Goal: Transaction & Acquisition: Purchase product/service

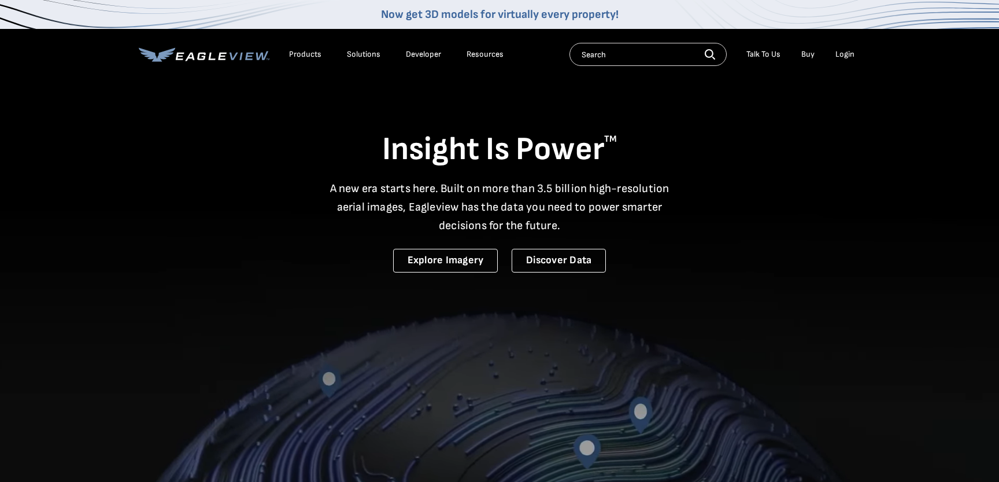
click at [834, 55] on li "Login" at bounding box center [845, 54] width 31 height 17
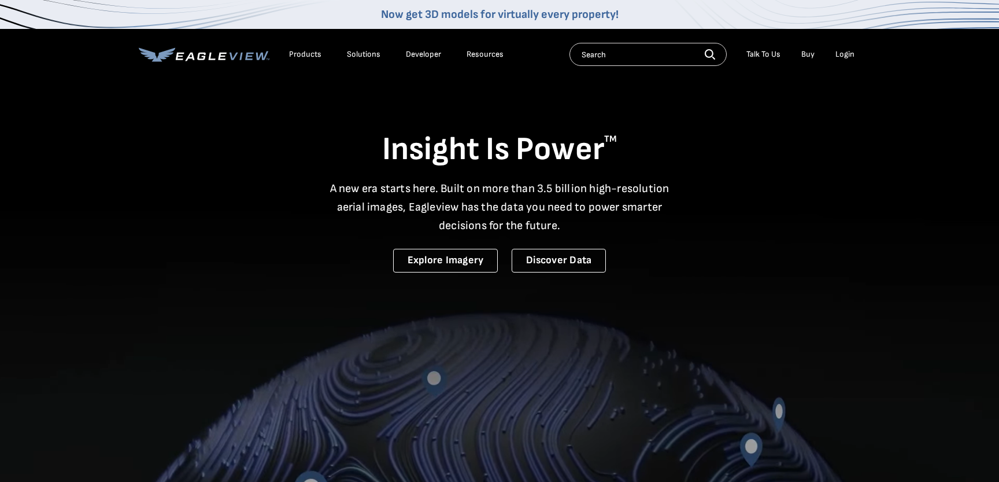
click at [841, 56] on div "Login" at bounding box center [844, 54] width 19 height 10
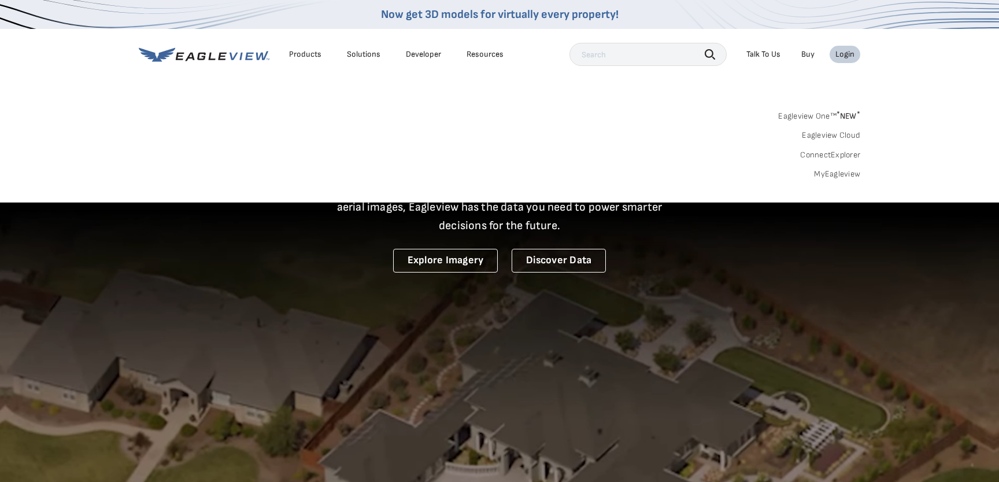
click at [846, 54] on div "Login" at bounding box center [844, 54] width 19 height 10
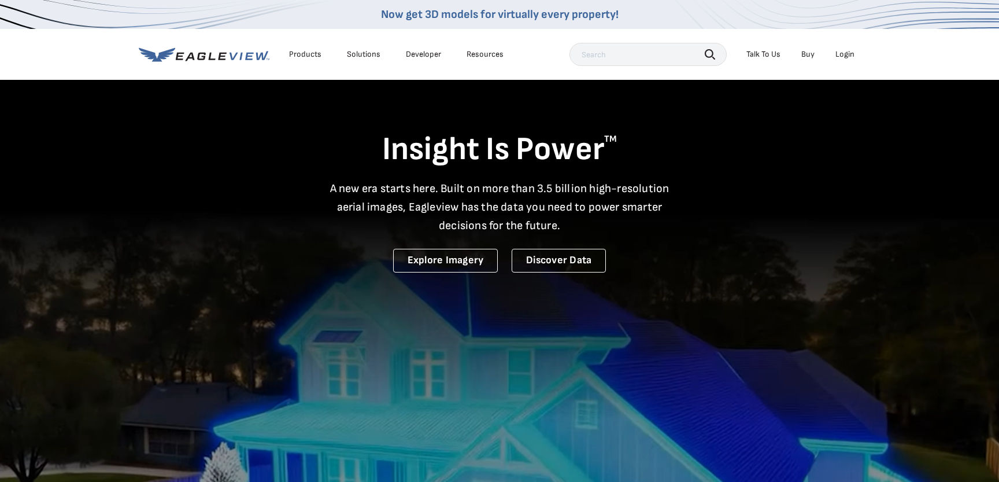
click at [846, 54] on div "Login" at bounding box center [844, 54] width 19 height 10
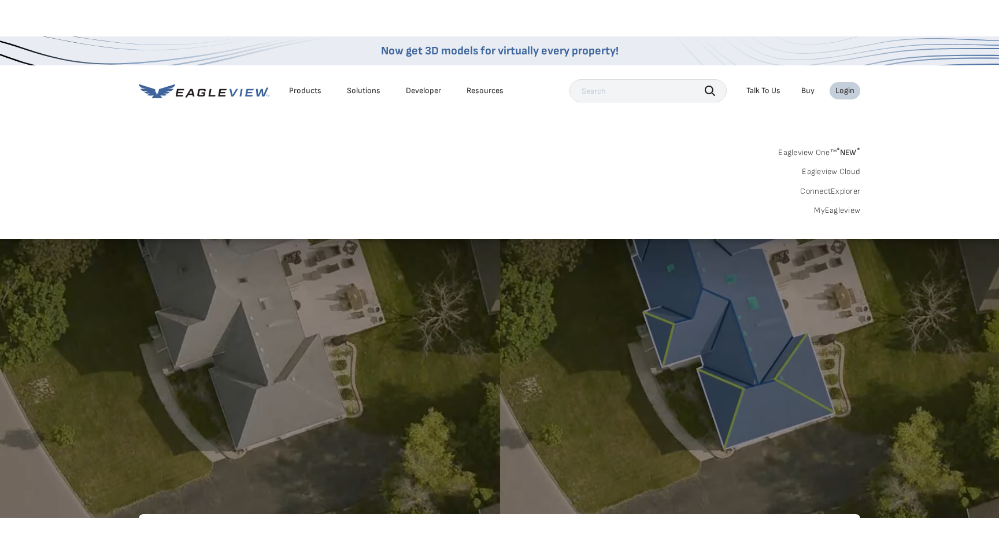
scroll to position [168, 0]
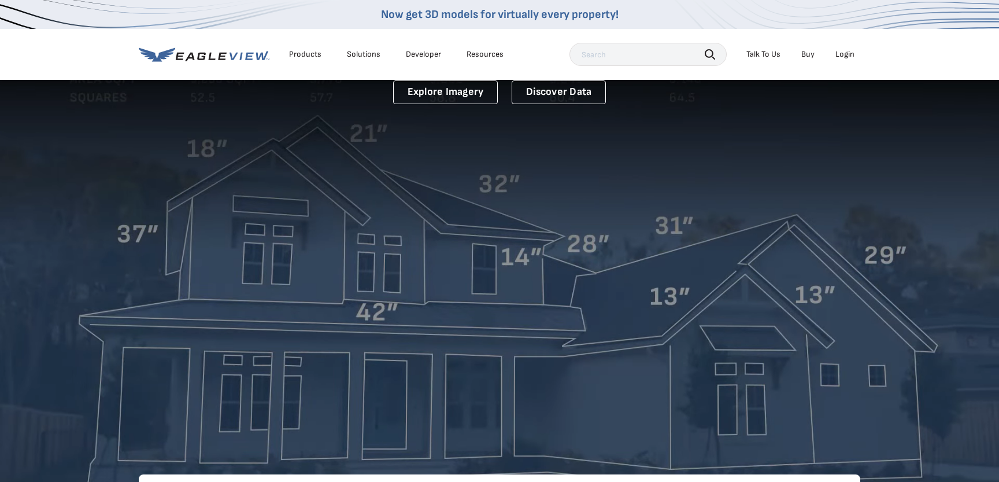
drag, startPoint x: 845, startPoint y: 56, endPoint x: 843, endPoint y: 66, distance: 10.5
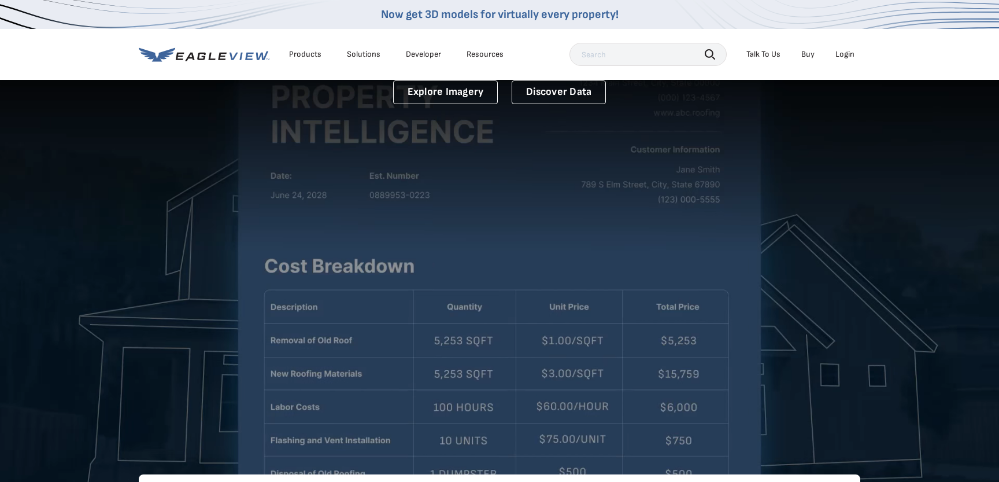
click at [845, 56] on div "Login" at bounding box center [844, 54] width 19 height 10
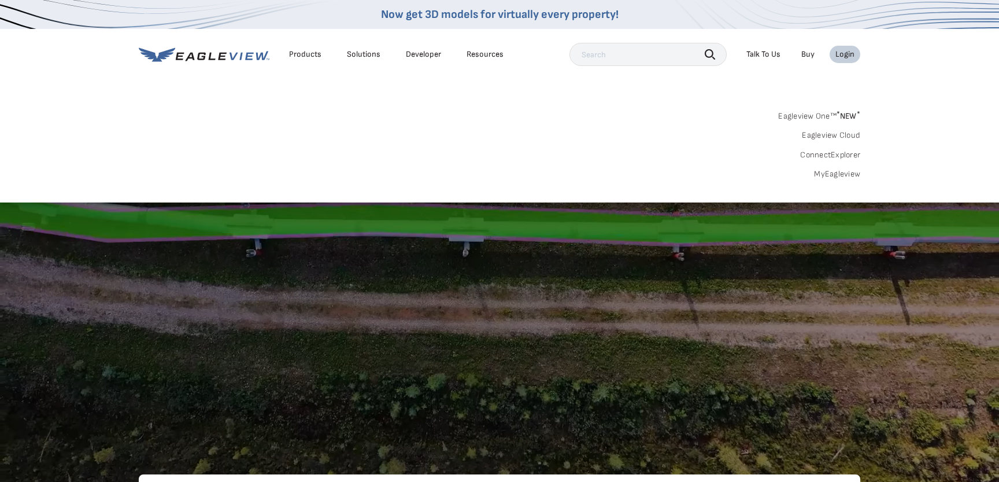
click at [832, 174] on link "MyEagleview" at bounding box center [837, 174] width 46 height 10
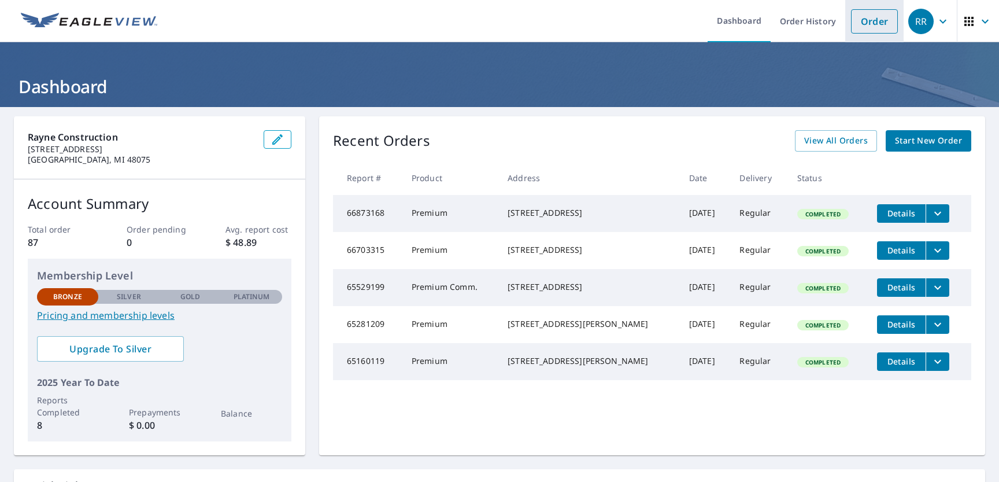
click at [875, 24] on link "Order" at bounding box center [874, 21] width 47 height 24
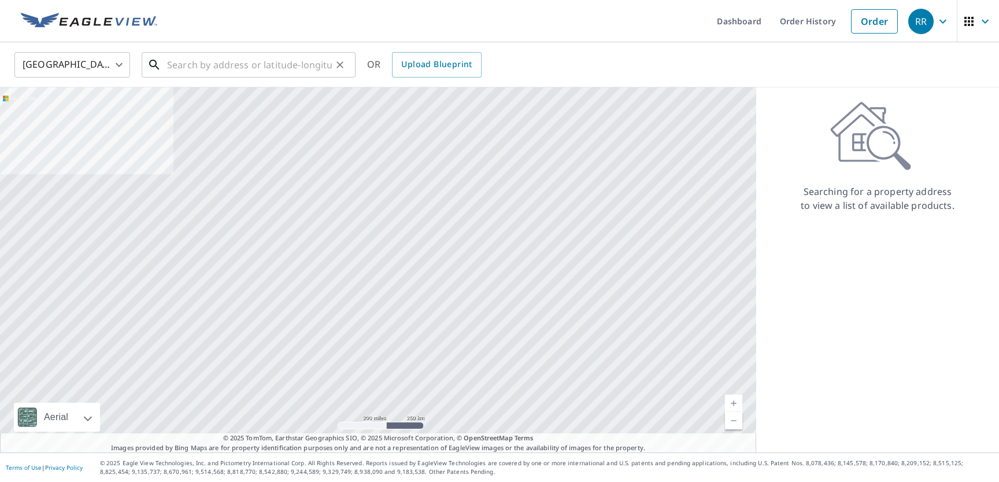
click at [223, 65] on input "text" at bounding box center [249, 65] width 165 height 32
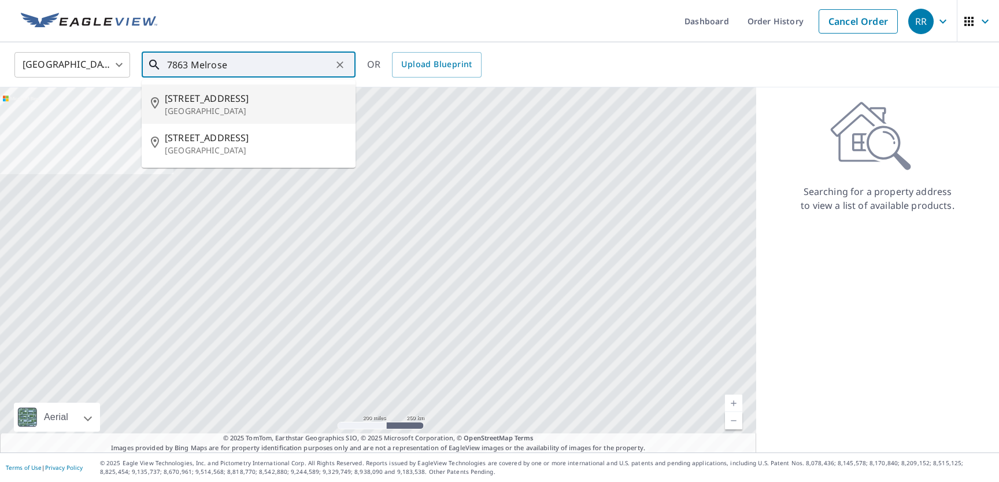
click at [201, 116] on p "Detroit, MI 48211" at bounding box center [256, 111] width 182 height 12
type input "7863 Melrose St Detroit, MI 48211"
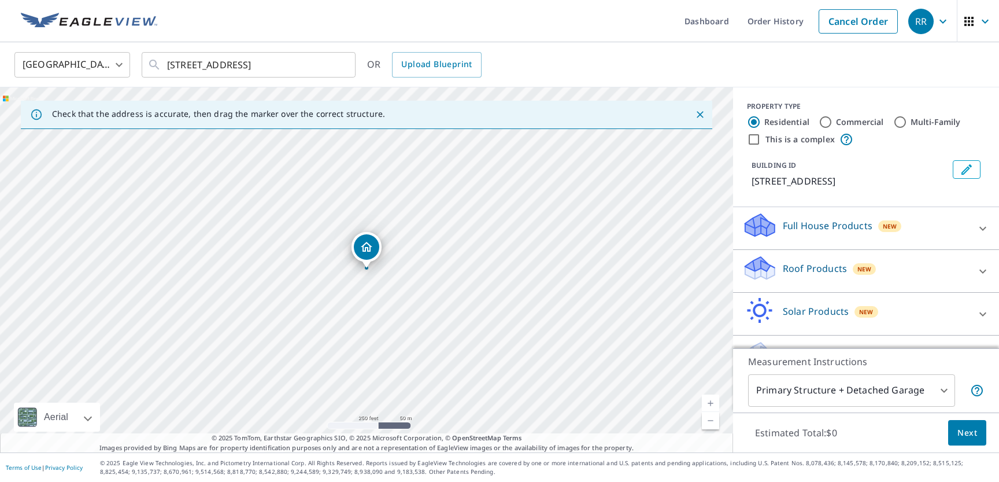
click at [806, 264] on p "Roof Products" at bounding box center [815, 268] width 64 height 14
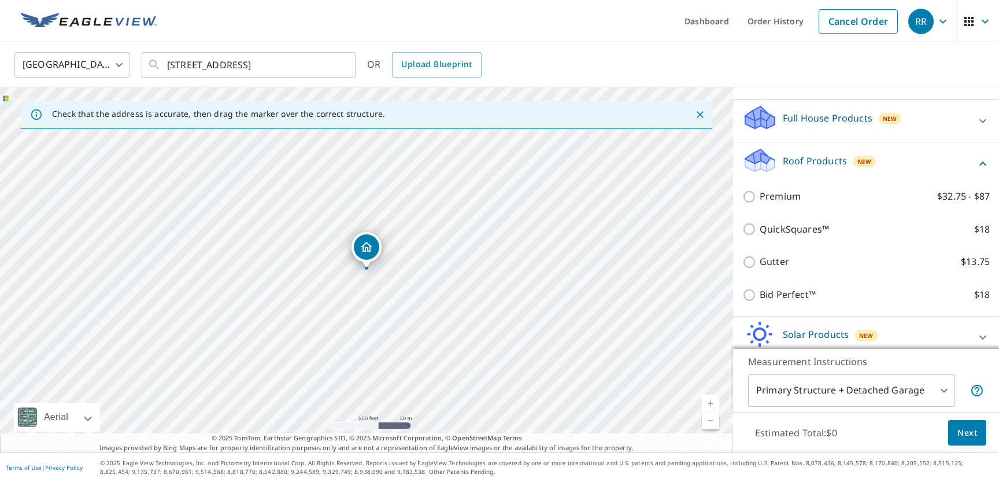
scroll to position [108, 0]
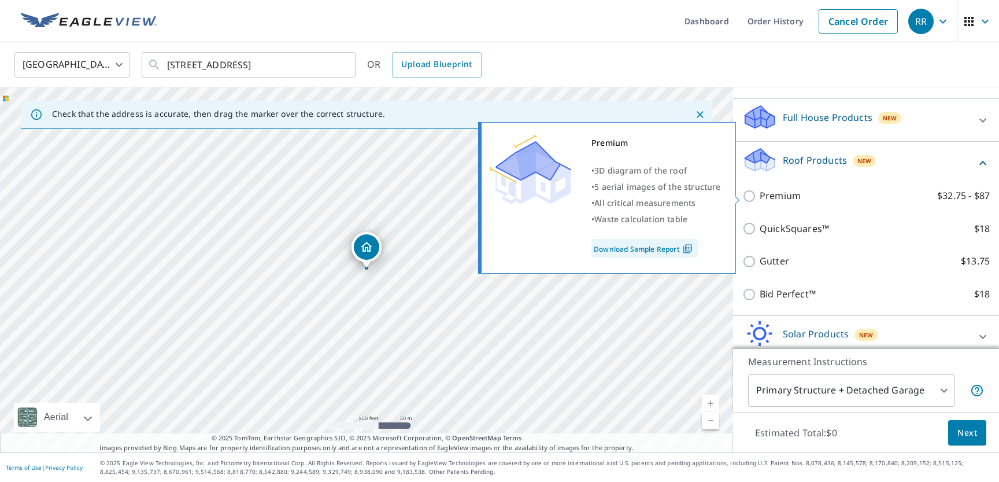
click at [755, 201] on input "Premium $32.75 - $87" at bounding box center [750, 196] width 17 height 14
checkbox input "true"
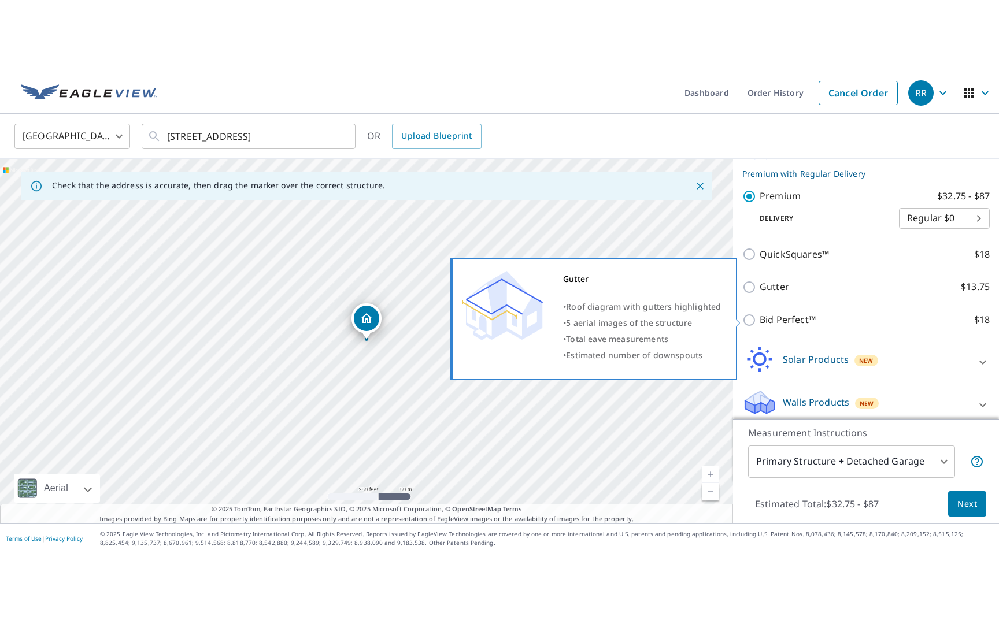
scroll to position [200, 0]
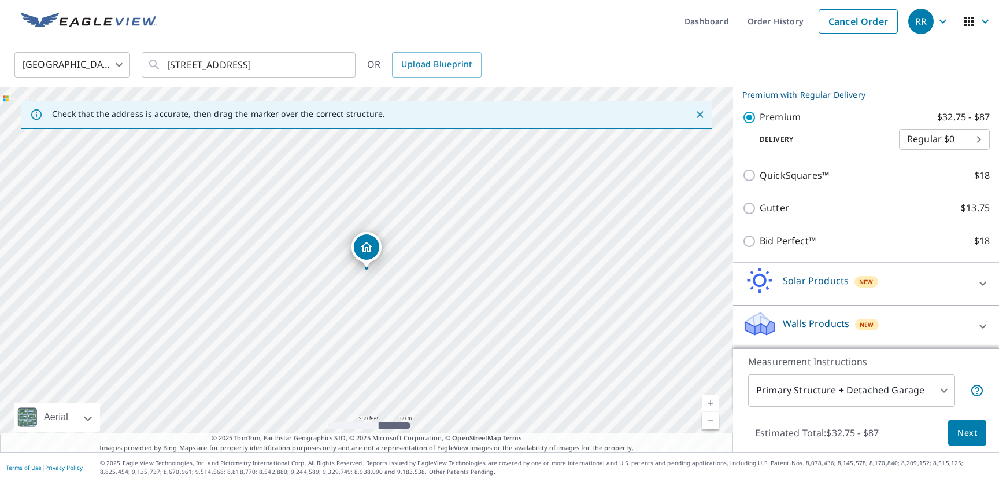
click at [828, 388] on body "RR RR Dashboard Order History Cancel Order RR United States US ​ 7863 Melrose S…" at bounding box center [499, 241] width 999 height 482
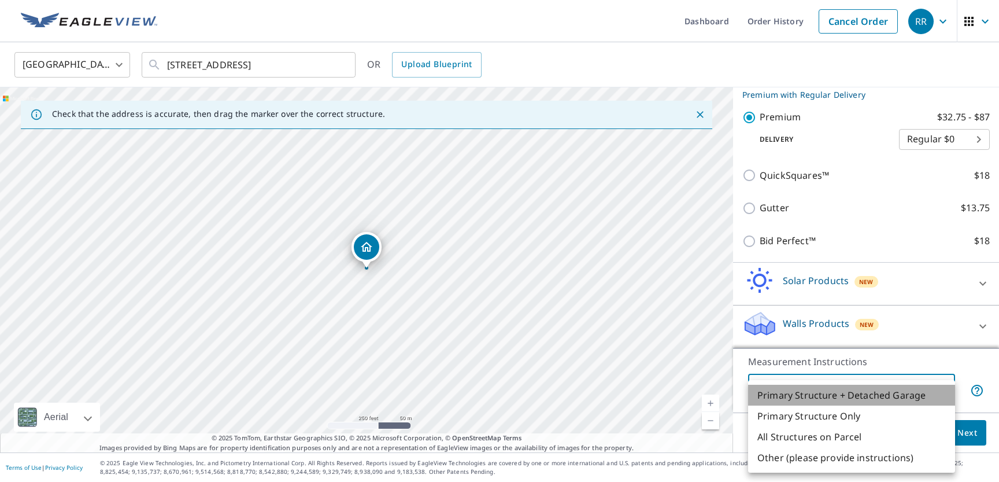
click at [828, 388] on li "Primary Structure + Detached Garage" at bounding box center [851, 394] width 207 height 21
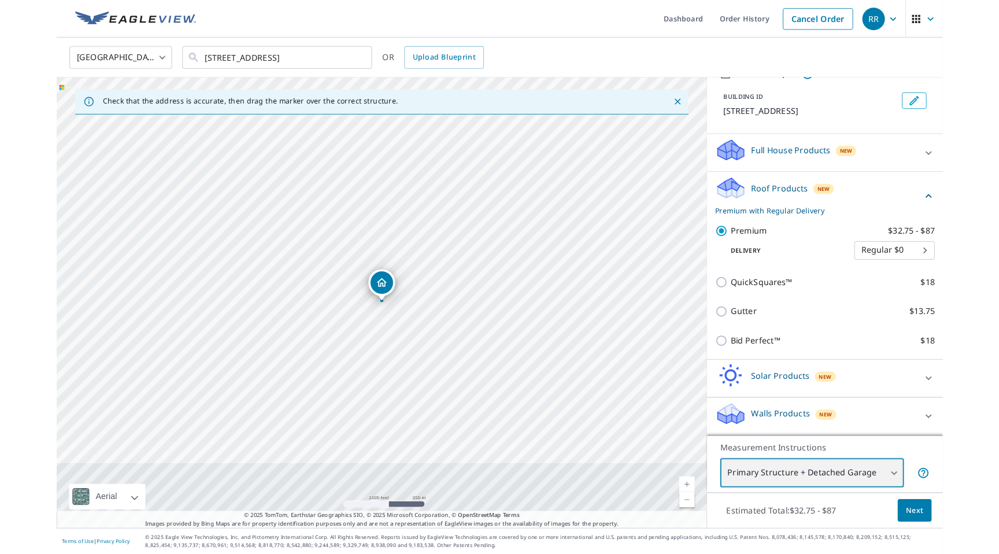
scroll to position [128, 0]
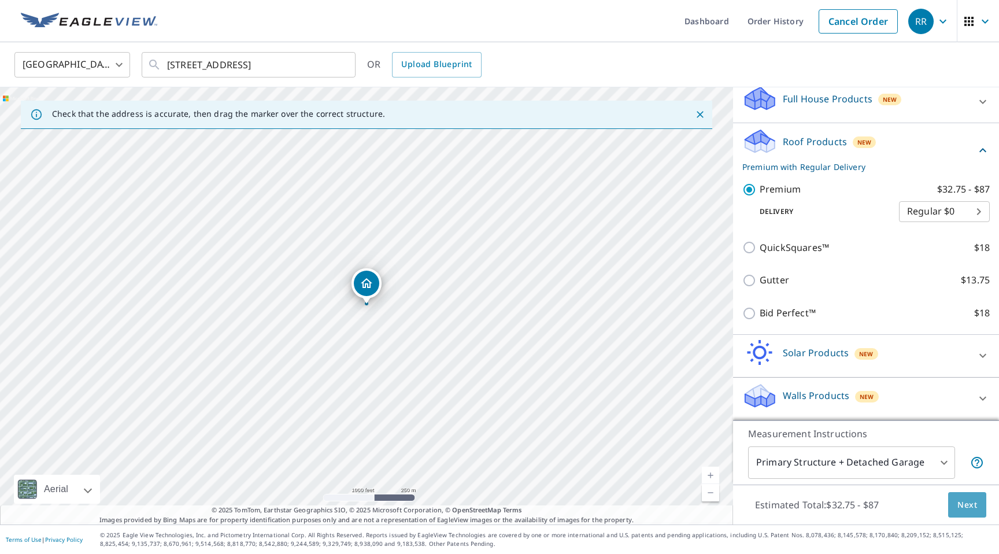
click at [958, 481] on span "Next" at bounding box center [967, 505] width 20 height 14
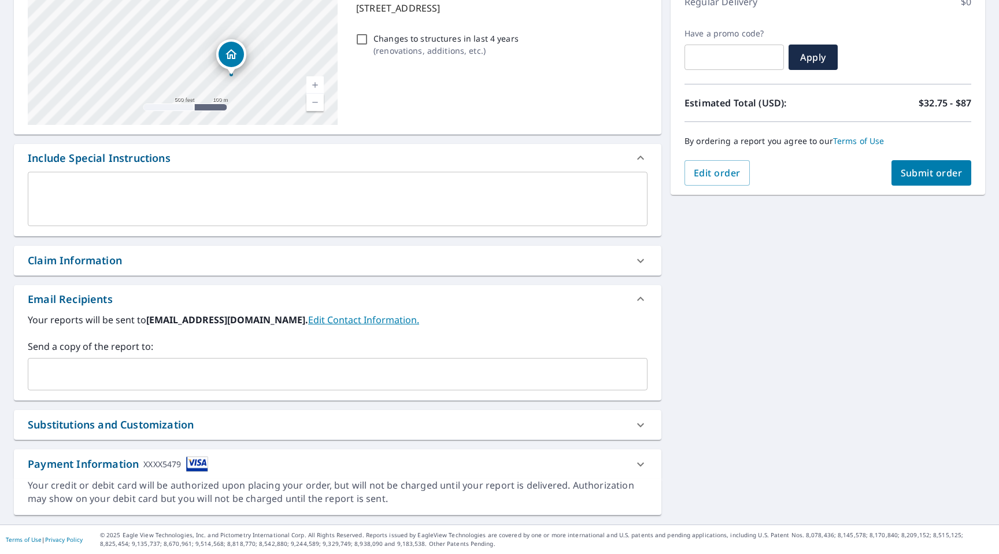
scroll to position [173, 0]
click at [187, 378] on input "text" at bounding box center [329, 375] width 592 height 22
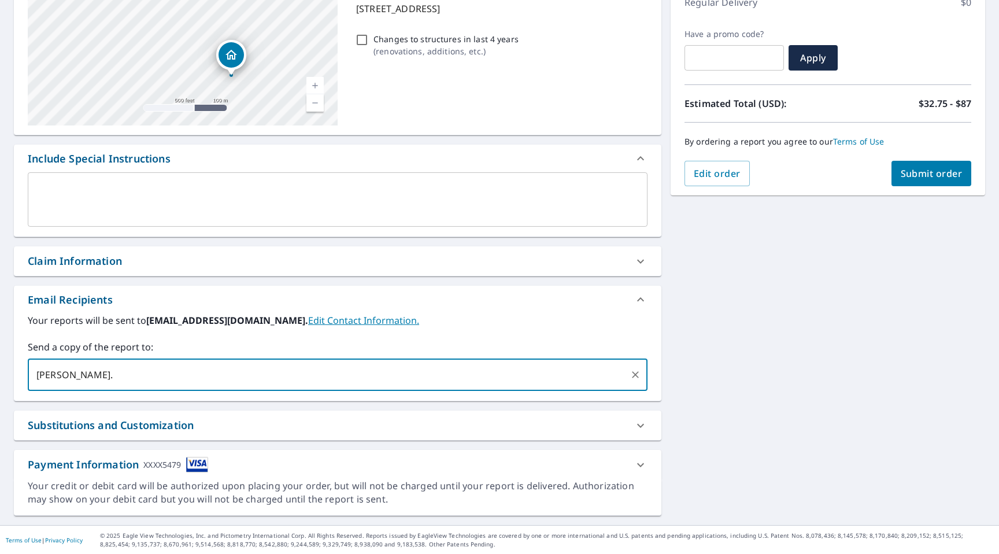
type input "ryan@rayneservices.c"
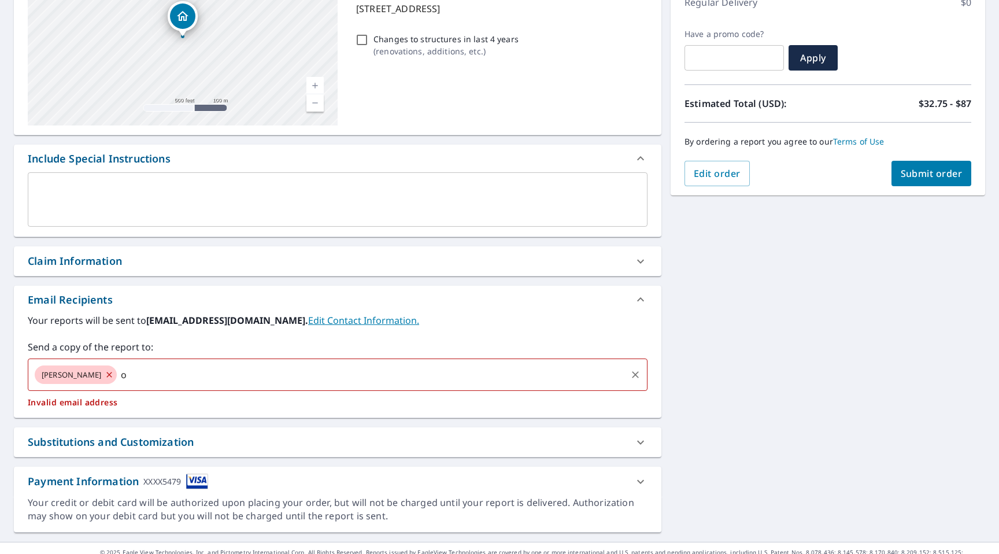
type input "om"
type input "\"
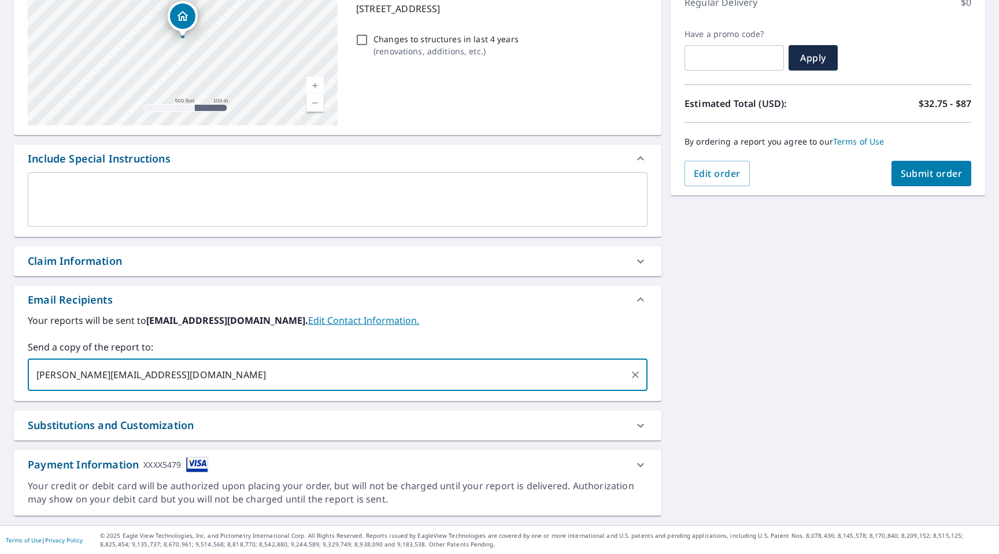
scroll to position [174, 0]
type input "ryan@rayneservices.com"
drag, startPoint x: 726, startPoint y: 311, endPoint x: 717, endPoint y: 320, distance: 12.3
click at [724, 314] on div "7863 Melrose St Detroit, MI 48211 Aerial Road A standard road map Aerial A deta…" at bounding box center [499, 228] width 999 height 591
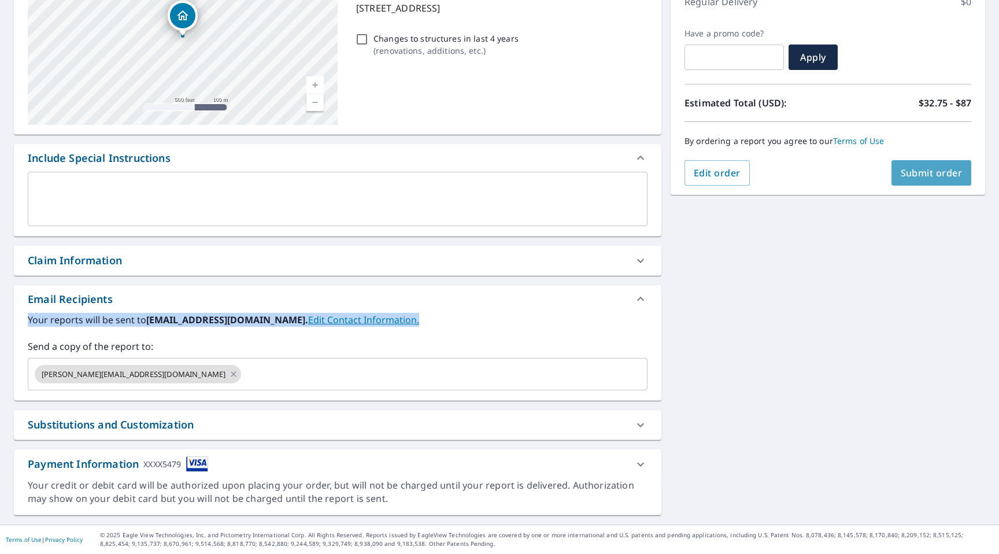
click at [916, 165] on button "Submit order" at bounding box center [931, 172] width 80 height 25
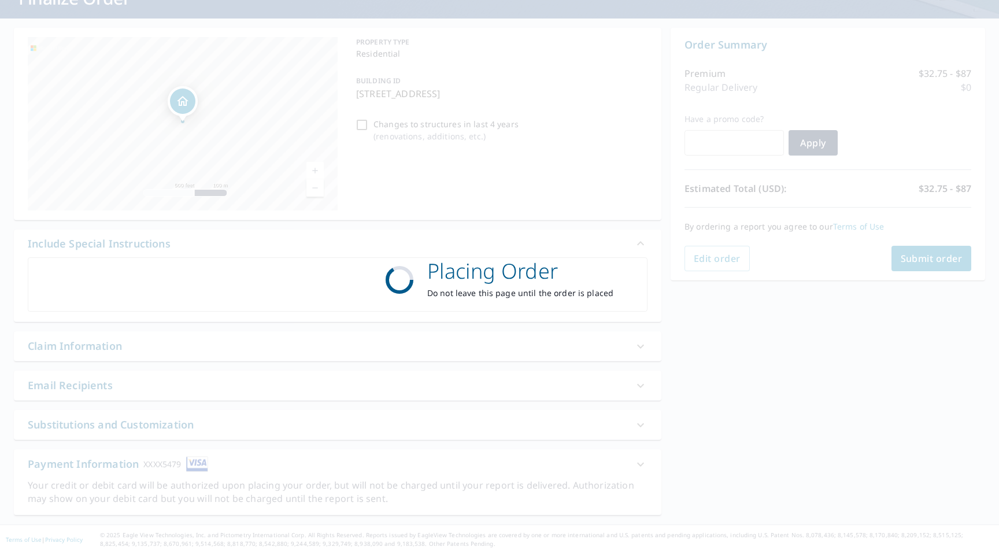
scroll to position [88, 0]
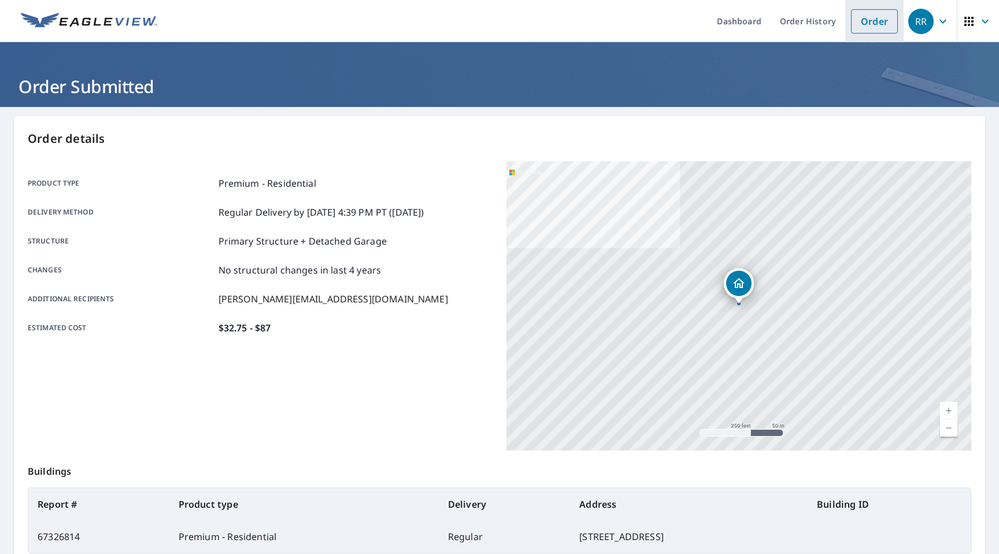
click at [858, 23] on link "Order" at bounding box center [874, 21] width 47 height 24
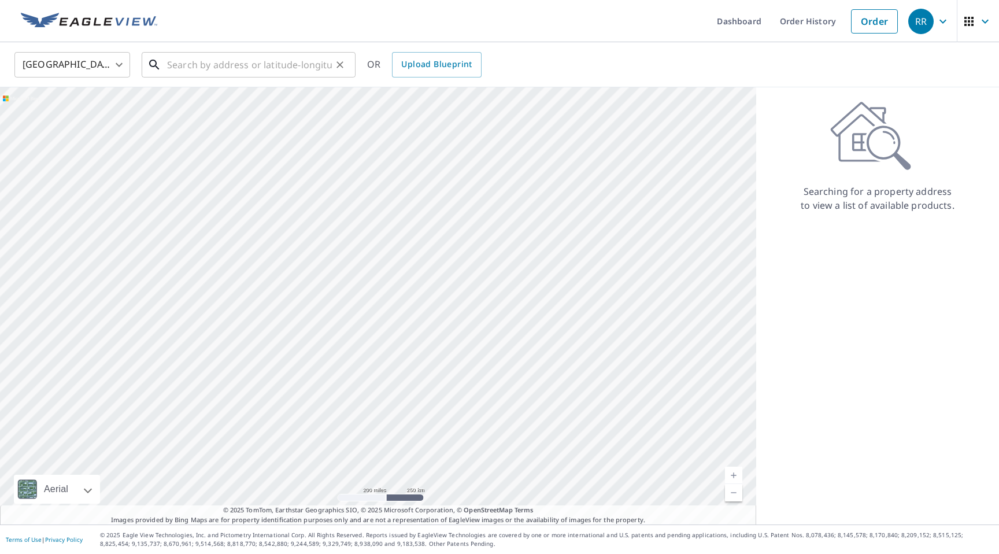
click at [313, 66] on input "text" at bounding box center [249, 65] width 165 height 32
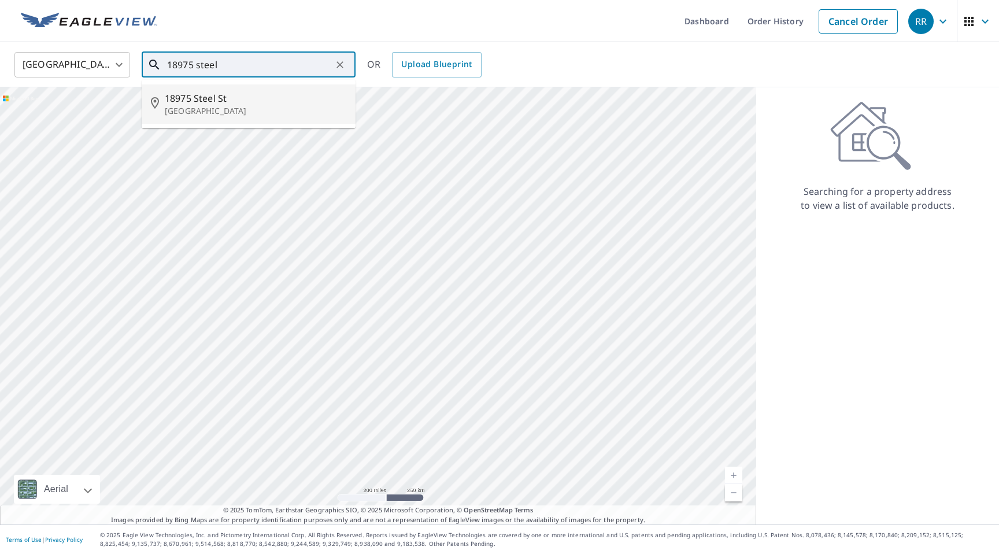
click at [258, 112] on p "Detroit, MI 48235" at bounding box center [256, 111] width 182 height 12
type input "18975 Steel St Detroit, MI 48235"
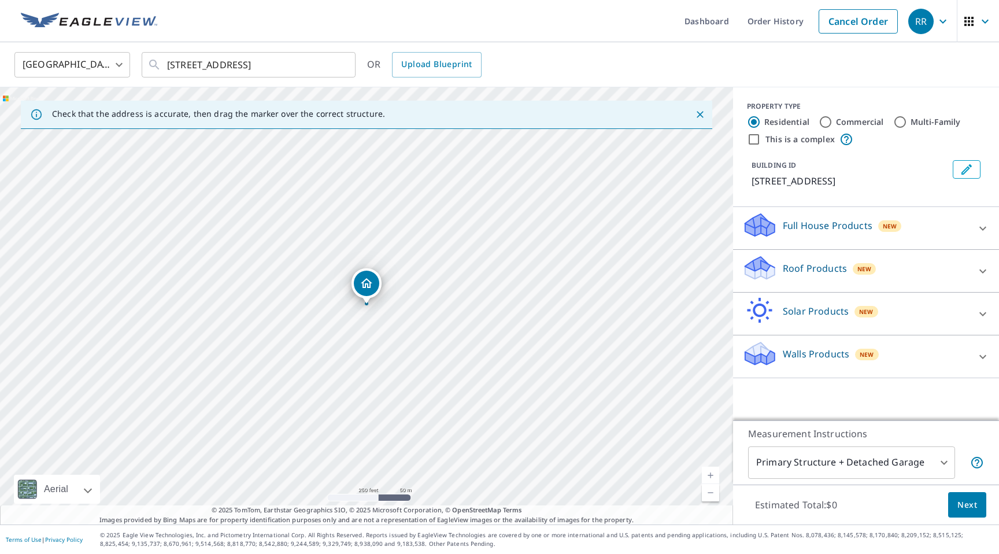
click at [816, 278] on div "Roof Products New" at bounding box center [855, 270] width 227 height 33
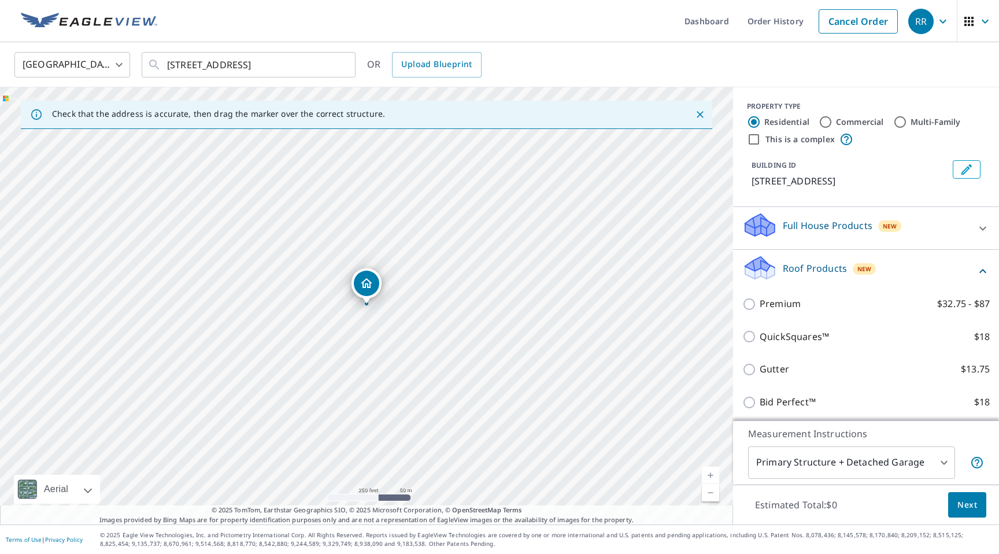
click at [750, 308] on input "Premium $32.75 - $87" at bounding box center [750, 304] width 17 height 14
checkbox input "true"
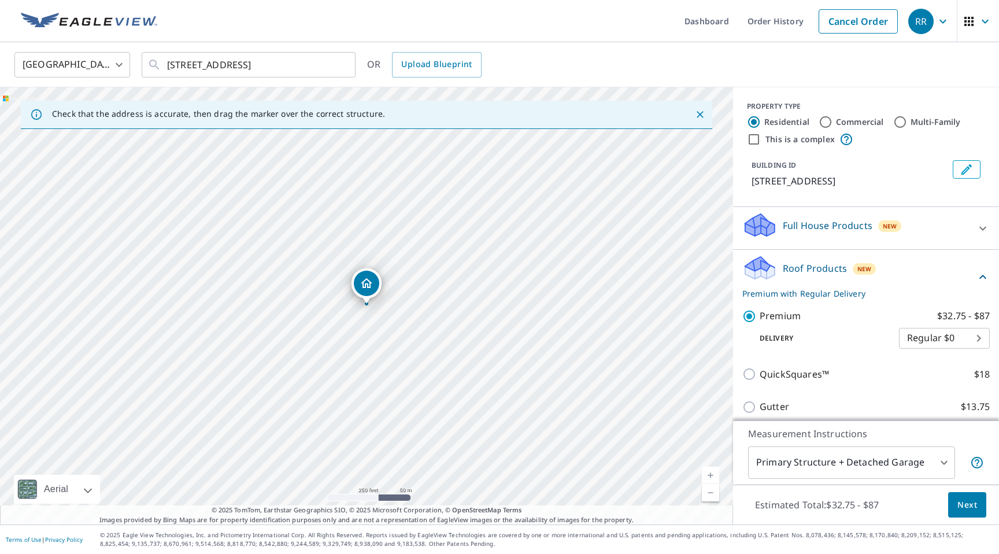
click at [970, 481] on span "Next" at bounding box center [967, 505] width 20 height 14
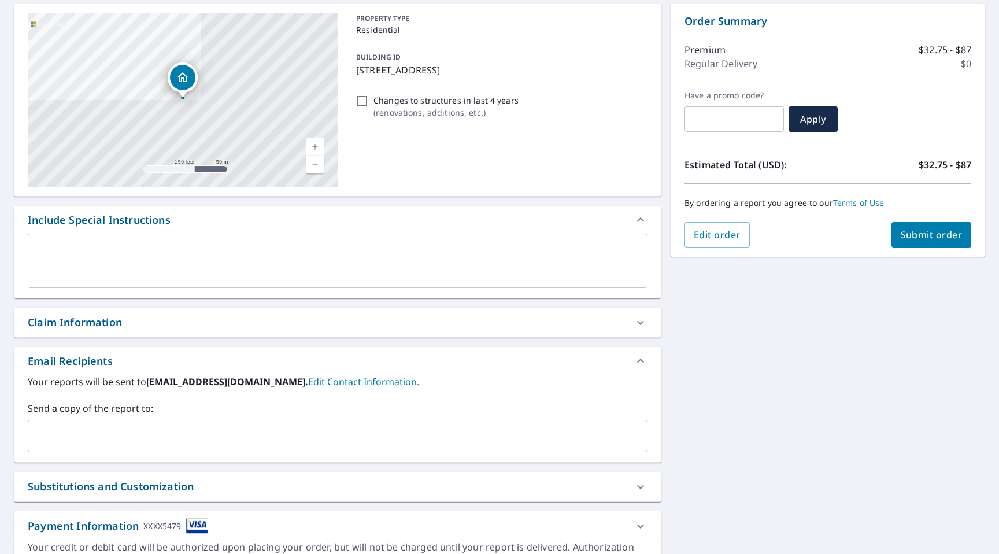
scroll to position [117, 0]
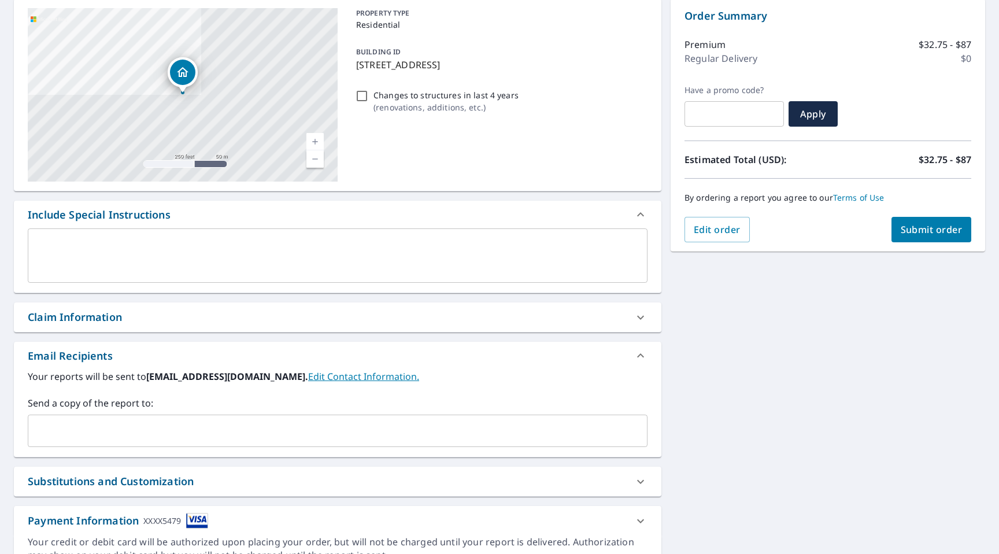
click at [215, 414] on div "​" at bounding box center [338, 430] width 620 height 32
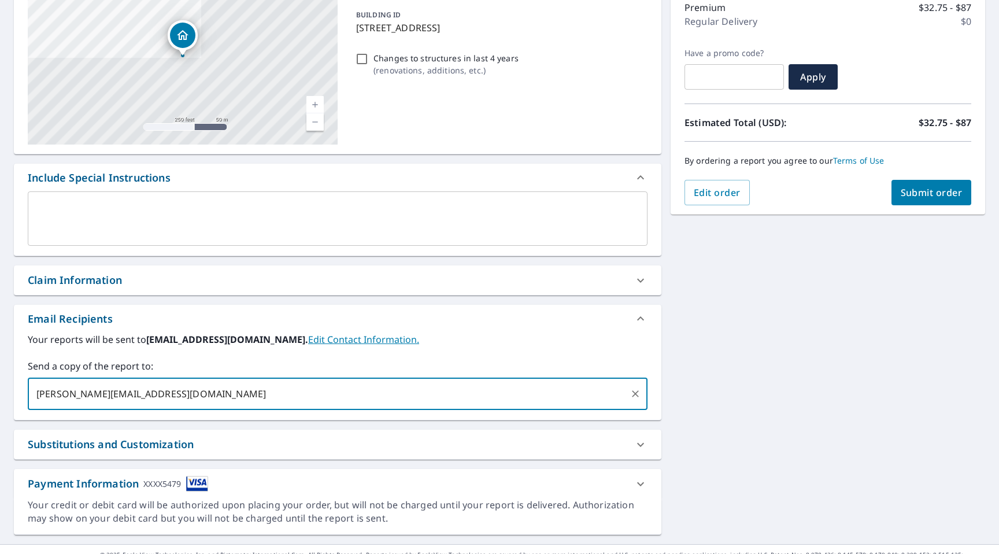
scroll to position [174, 0]
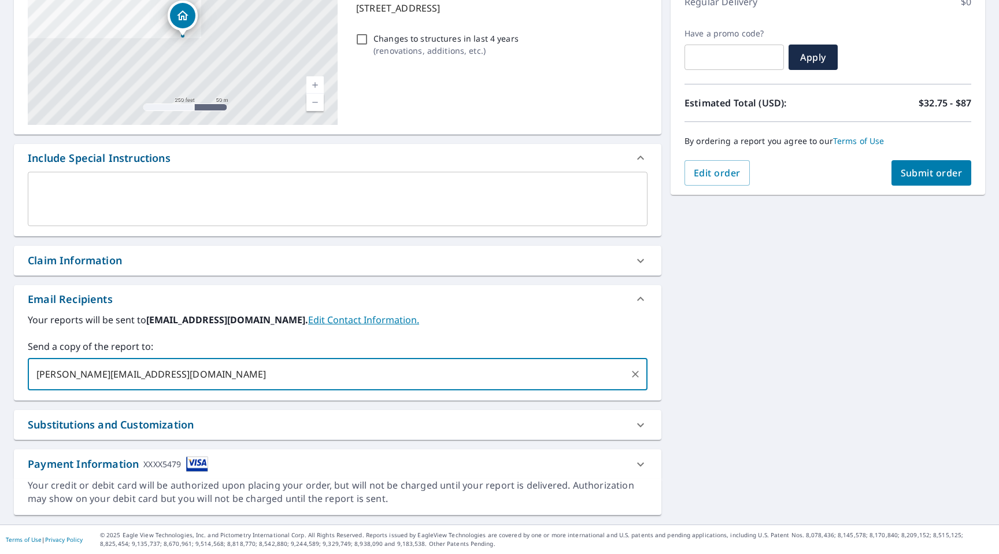
type input "ryan@rayneservices.com"
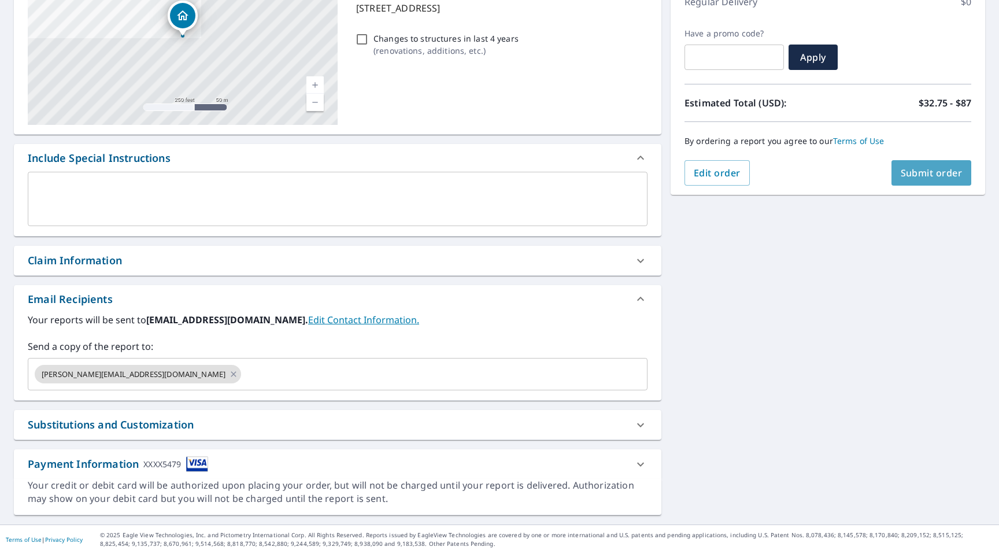
click at [913, 171] on span "Submit order" at bounding box center [932, 172] width 62 height 13
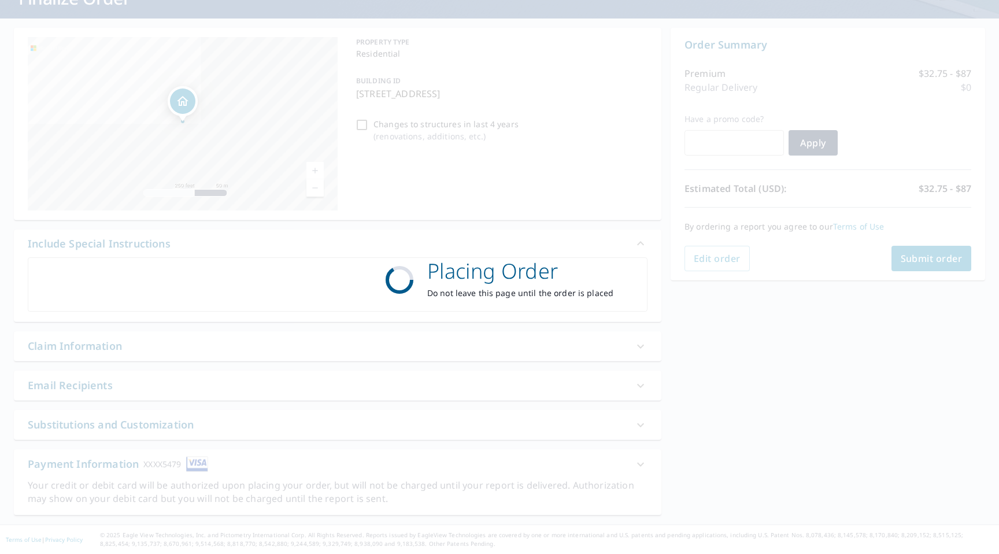
scroll to position [88, 0]
